Goal: Obtain resource: Download file/media

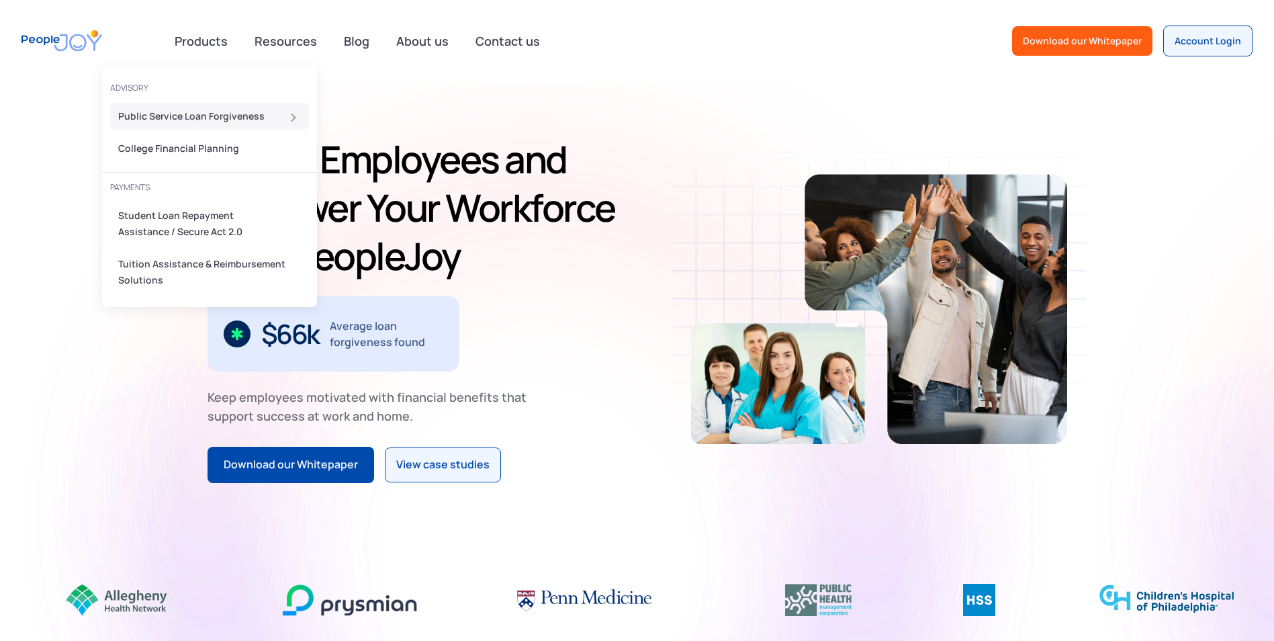
click at [208, 105] on link "Public Service Loan Forgiveness" at bounding box center [209, 116] width 199 height 27
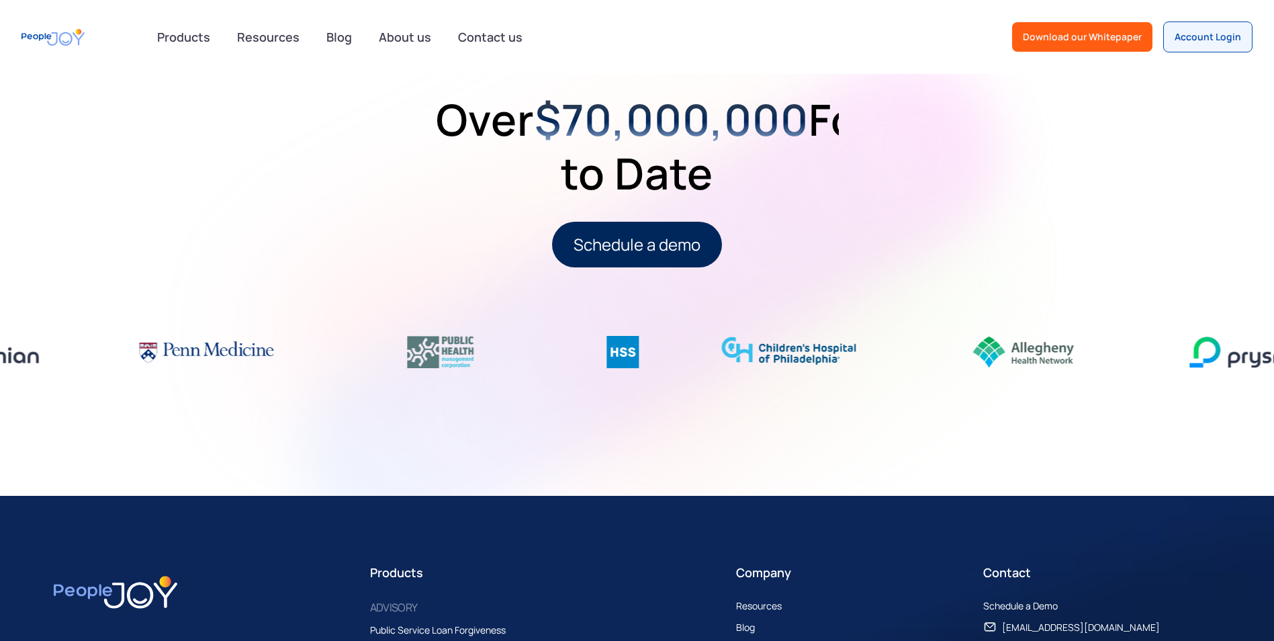
scroll to position [1738, 0]
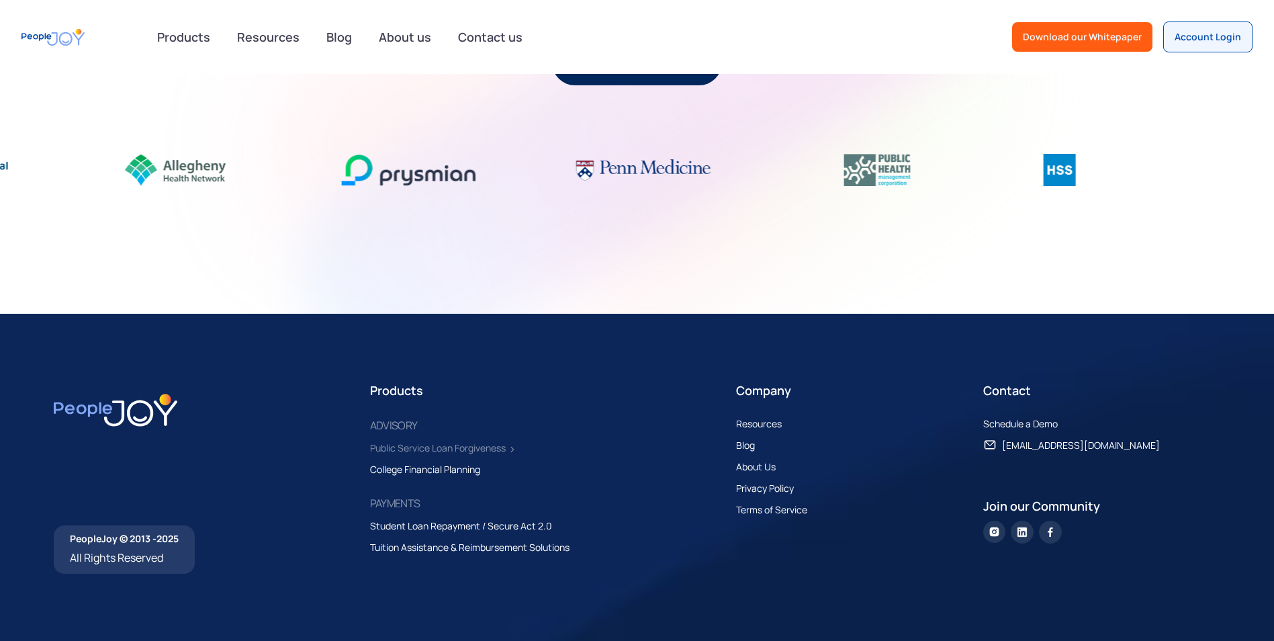
click at [412, 444] on div "Public Service Loan Forgiveness" at bounding box center [438, 448] width 136 height 16
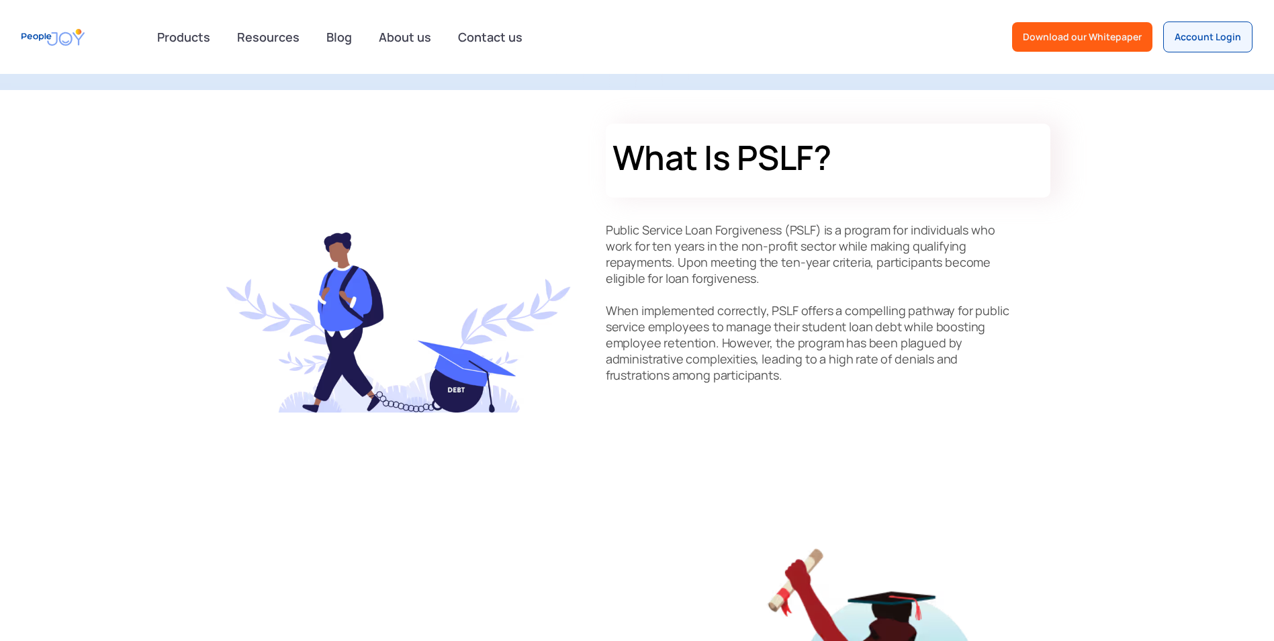
scroll to position [269, 0]
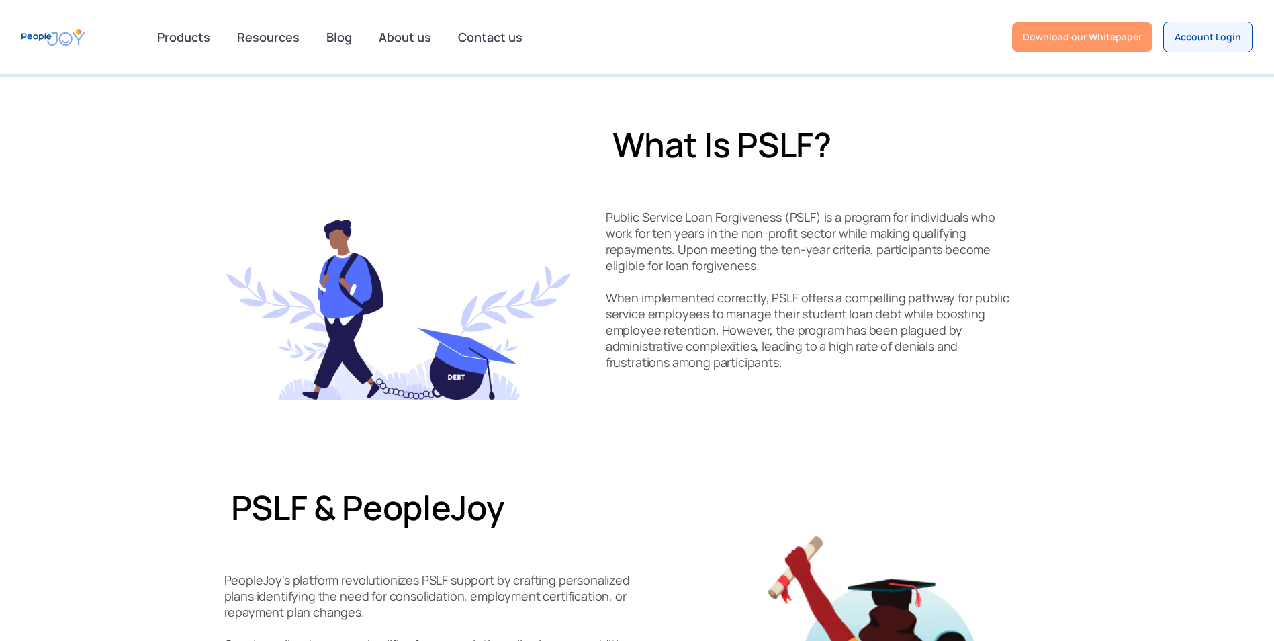
click at [1102, 44] on link "Download our Whitepaper" at bounding box center [1082, 37] width 140 height 30
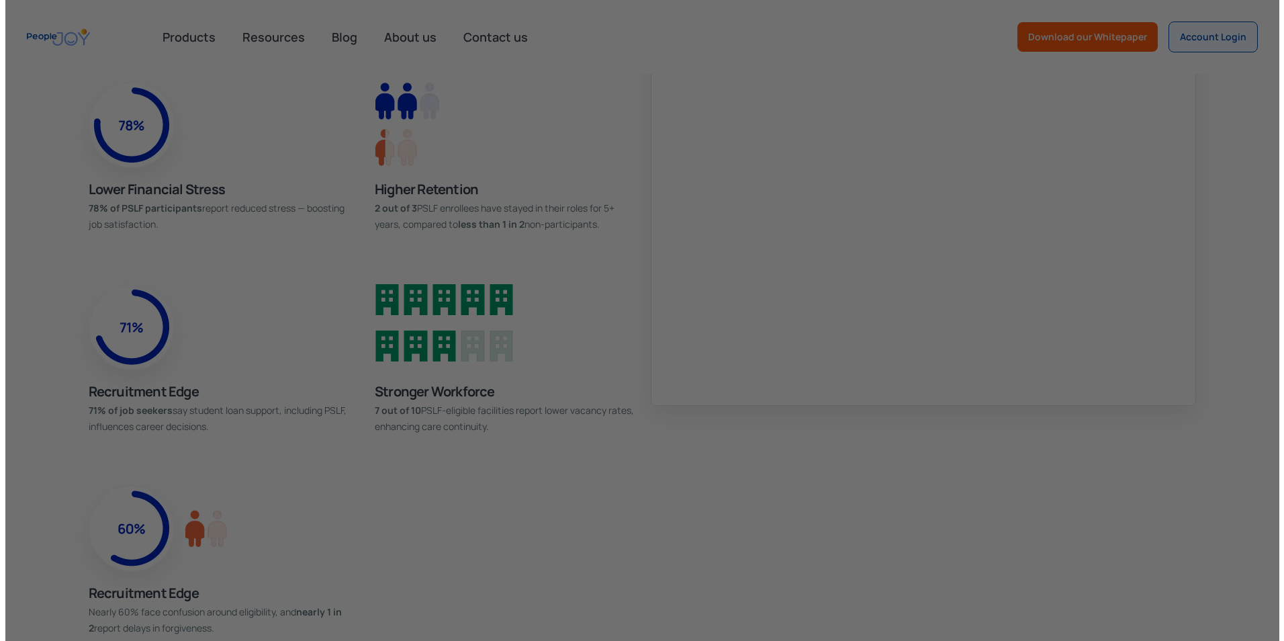
scroll to position [944, 0]
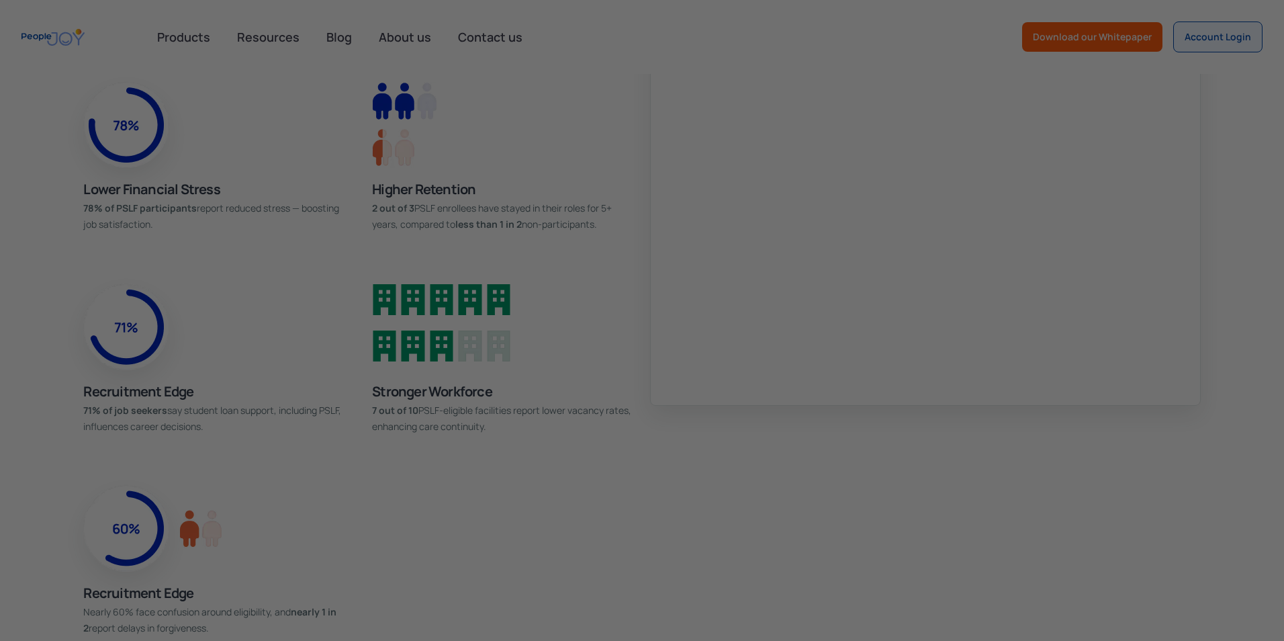
click at [1214, 30] on div at bounding box center [648, 323] width 1297 height 647
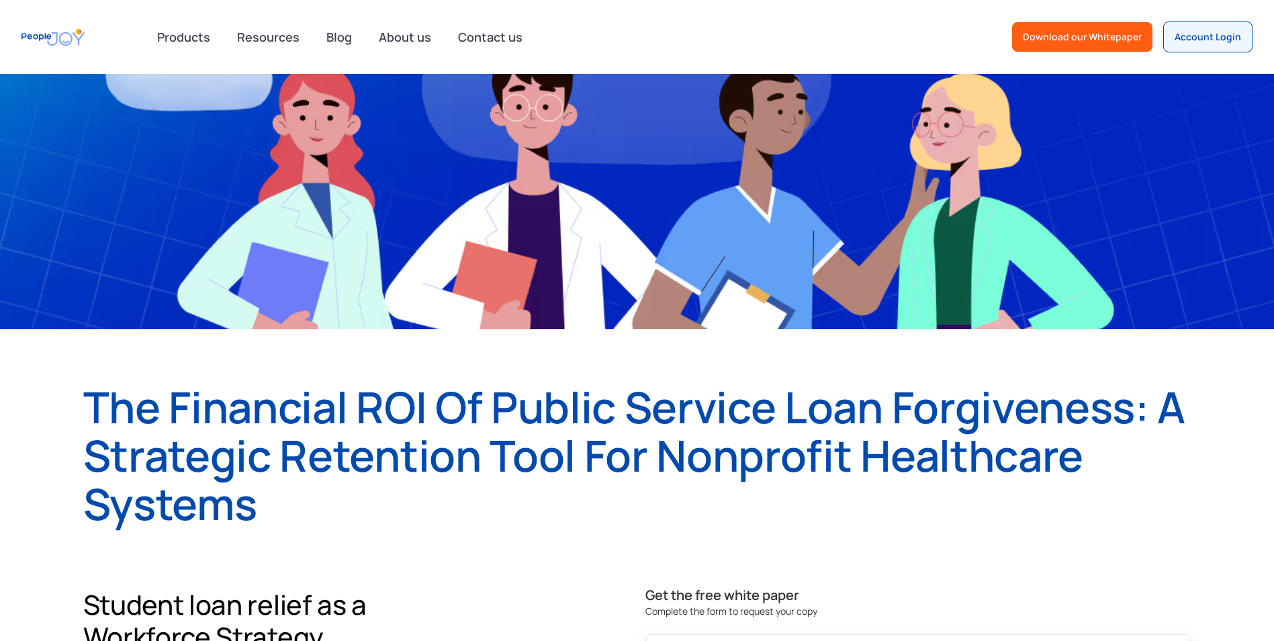
scroll to position [134, 0]
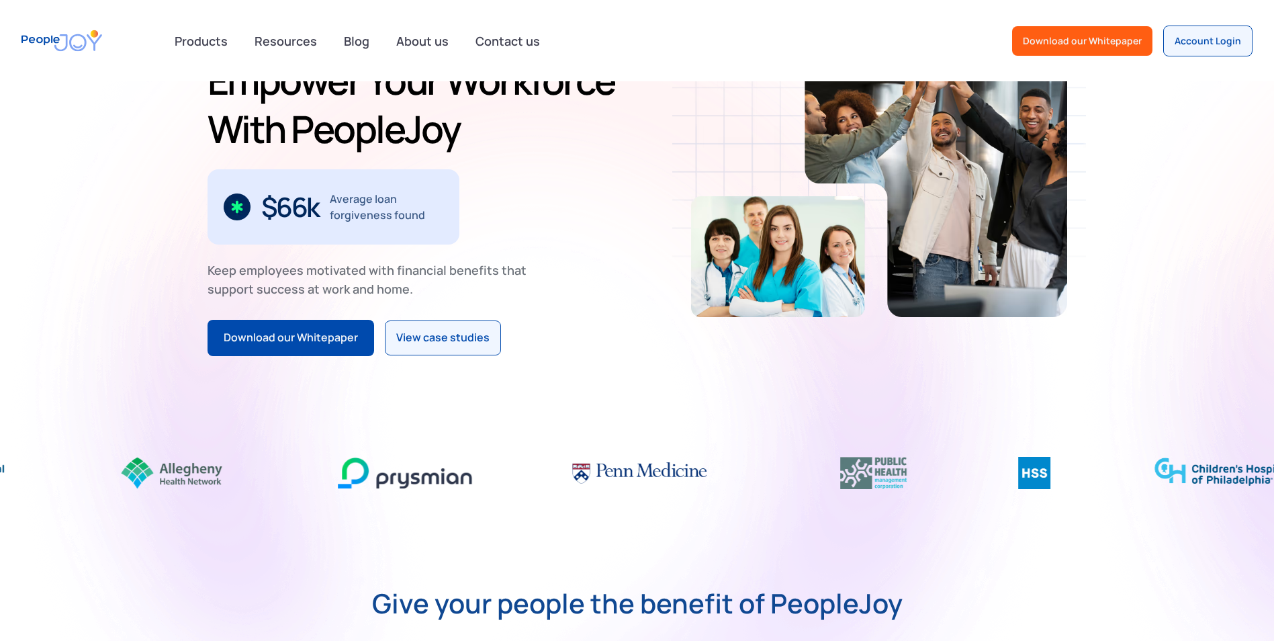
scroll to position [201, 0]
